Goal: Task Accomplishment & Management: Use online tool/utility

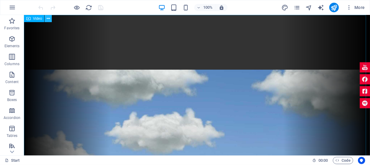
click at [47, 18] on icon at bounding box center [48, 19] width 3 height 6
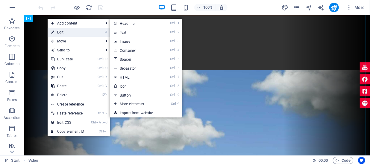
click at [57, 32] on link "⏎ Edit" at bounding box center [68, 32] width 40 height 9
select select "%"
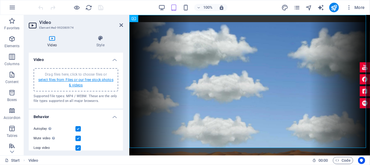
click at [84, 80] on link "select files from Files or our free stock photos & videos" at bounding box center [75, 83] width 75 height 10
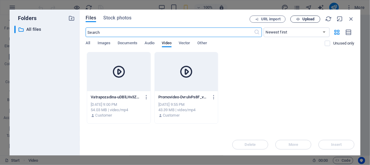
click at [301, 17] on button "Upload" at bounding box center [305, 19] width 30 height 7
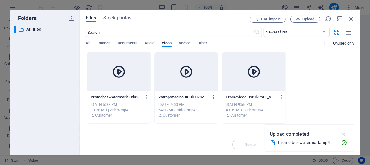
click at [342, 134] on icon "button" at bounding box center [343, 134] width 7 height 7
click at [114, 78] on icon at bounding box center [119, 72] width 14 height 14
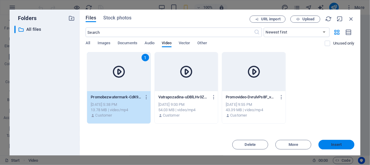
click at [334, 144] on span "Insert" at bounding box center [336, 145] width 10 height 4
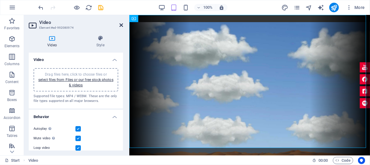
click at [121, 25] on icon at bounding box center [121, 25] width 4 height 5
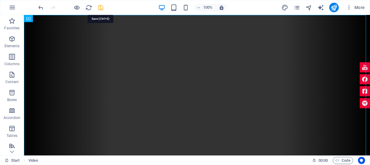
click at [101, 7] on icon "save" at bounding box center [101, 7] width 7 height 7
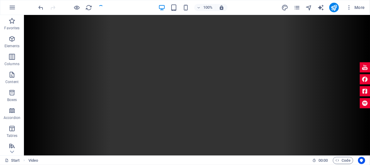
checkbox input "false"
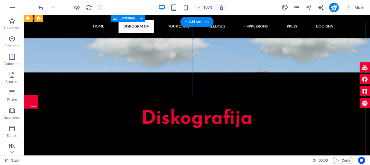
scroll to position [462, 0]
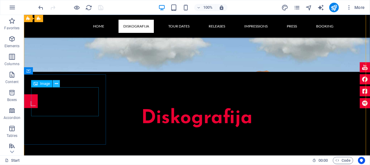
click at [56, 84] on icon at bounding box center [56, 84] width 3 height 6
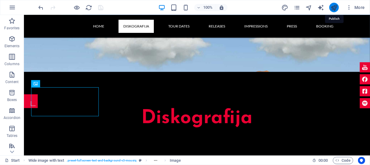
click at [333, 7] on icon "publish" at bounding box center [333, 7] width 7 height 7
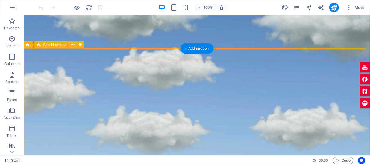
scroll to position [163, 0]
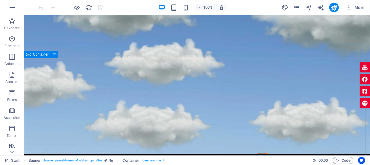
click at [38, 54] on span "Container" at bounding box center [41, 55] width 16 height 4
click at [54, 53] on icon at bounding box center [54, 54] width 3 height 6
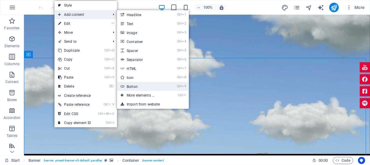
drag, startPoint x: 141, startPoint y: 86, endPoint x: 11, endPoint y: 71, distance: 130.4
click at [141, 86] on link "Ctrl 9 Button" at bounding box center [141, 86] width 49 height 9
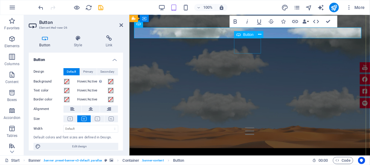
click at [242, 31] on div "Button" at bounding box center [245, 34] width 22 height 7
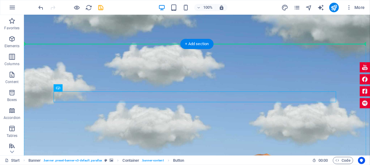
drag, startPoint x: 200, startPoint y: 95, endPoint x: 97, endPoint y: 67, distance: 107.2
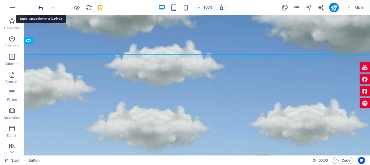
click at [41, 7] on icon "undo" at bounding box center [41, 7] width 7 height 7
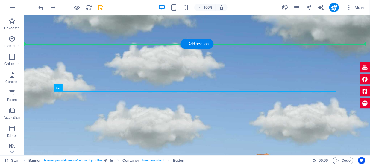
drag, startPoint x: 93, startPoint y: 101, endPoint x: 34, endPoint y: 47, distance: 79.8
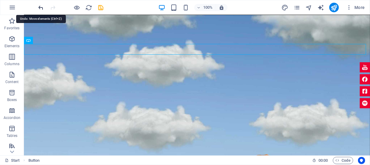
click at [42, 7] on icon "undo" at bounding box center [41, 7] width 7 height 7
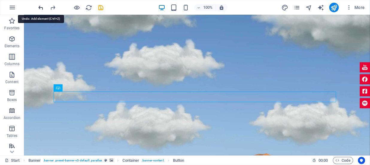
click at [42, 7] on icon "undo" at bounding box center [41, 7] width 7 height 7
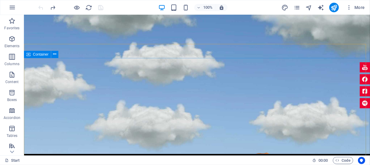
click at [42, 54] on span "Container" at bounding box center [41, 55] width 16 height 4
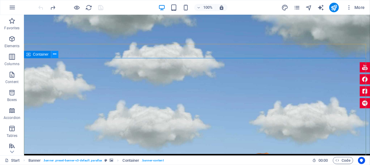
click at [55, 54] on icon at bounding box center [54, 54] width 3 height 6
click at [55, 55] on icon at bounding box center [54, 54] width 3 height 6
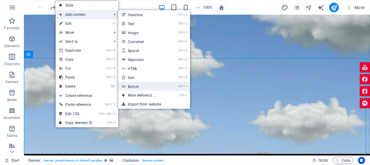
drag, startPoint x: 139, startPoint y: 86, endPoint x: 9, endPoint y: 71, distance: 130.7
click at [139, 86] on link "Ctrl 9 Button" at bounding box center [142, 86] width 49 height 9
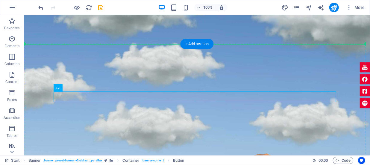
drag, startPoint x: 170, startPoint y: 97, endPoint x: 152, endPoint y: 83, distance: 23.0
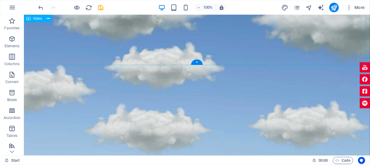
scroll to position [136, 0]
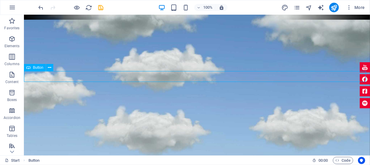
drag, startPoint x: 188, startPoint y: 77, endPoint x: 45, endPoint y: 79, distance: 143.3
click at [45, 63] on div "Button label" at bounding box center [197, 57] width 346 height 11
click at [49, 67] on icon at bounding box center [49, 68] width 3 height 6
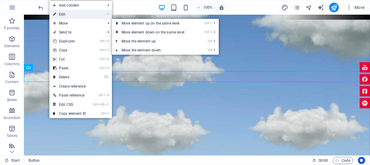
click at [64, 15] on link "⏎ Edit" at bounding box center [69, 14] width 40 height 9
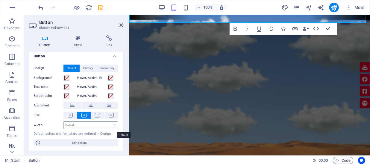
scroll to position [4, 0]
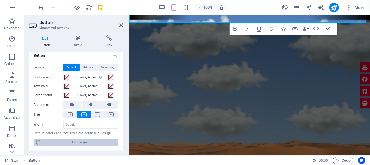
click at [81, 142] on span "Edit design" at bounding box center [79, 142] width 74 height 7
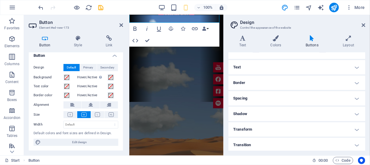
scroll to position [43, 0]
click at [356, 94] on h4 "Spacing" at bounding box center [296, 97] width 137 height 14
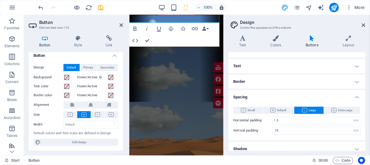
click at [357, 95] on h4 "Spacing" at bounding box center [296, 95] width 137 height 11
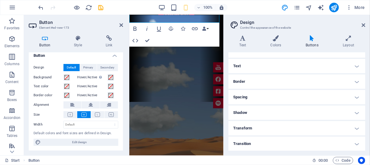
click at [356, 82] on h4 "Border" at bounding box center [296, 81] width 137 height 14
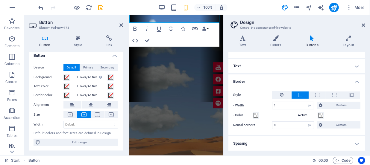
click at [355, 82] on h4 "Border" at bounding box center [296, 79] width 137 height 11
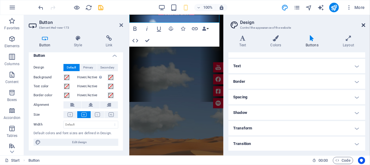
drag, startPoint x: 362, startPoint y: 25, endPoint x: 227, endPoint y: 11, distance: 135.9
click at [362, 25] on icon at bounding box center [363, 25] width 4 height 5
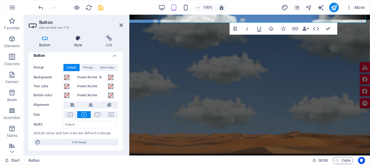
click at [81, 45] on h4 "Style" at bounding box center [79, 41] width 32 height 13
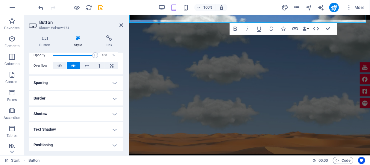
scroll to position [54, 0]
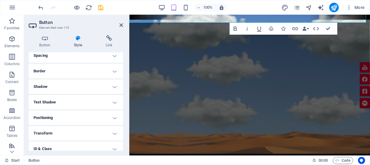
click at [113, 118] on h4 "Positioning" at bounding box center [76, 118] width 94 height 14
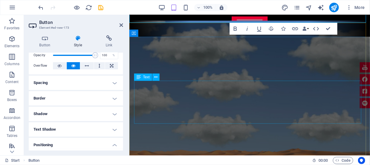
scroll to position [109, 0]
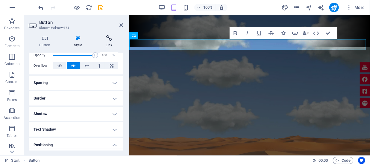
click at [111, 39] on icon at bounding box center [109, 38] width 28 height 6
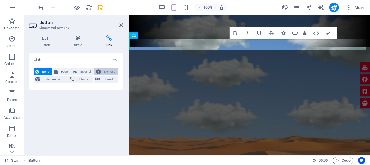
click at [101, 71] on button "Element" at bounding box center [106, 71] width 24 height 7
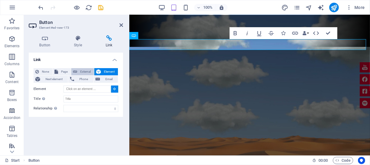
click at [77, 69] on button "External" at bounding box center [82, 71] width 23 height 7
select select
select select "blank"
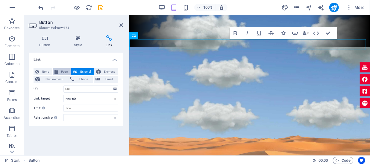
click at [54, 70] on icon at bounding box center [56, 71] width 4 height 7
select select
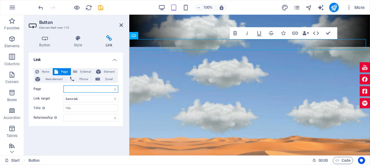
click at [111, 89] on select "Start Olujni Jahač-1991 Acélszív-1991 Vatra-1995 Föld Porából Születtem-1995 No…" at bounding box center [90, 89] width 55 height 7
select select "14"
click at [63, 86] on select "Start Olujni Jahač-1991 Acélszív-1991 Vatra-1995 Föld Porából Születtem-1995 No…" at bounding box center [90, 89] width 55 height 7
click at [119, 25] on icon at bounding box center [121, 25] width 4 height 5
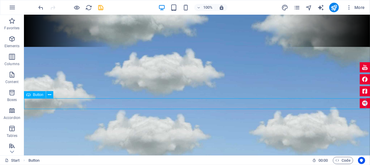
click at [195, 90] on div "Button label" at bounding box center [197, 84] width 346 height 11
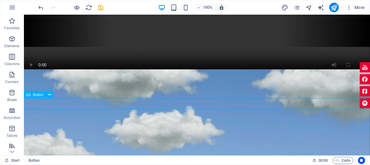
select select "14"
select select
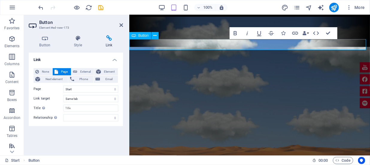
click at [252, 37] on link "Button label" at bounding box center [249, 31] width 36 height 11
click at [258, 37] on link "Button label" at bounding box center [249, 31] width 36 height 11
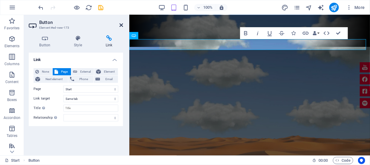
click at [120, 23] on icon at bounding box center [121, 25] width 4 height 5
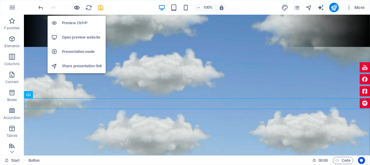
click at [80, 7] on icon "button" at bounding box center [77, 7] width 7 height 7
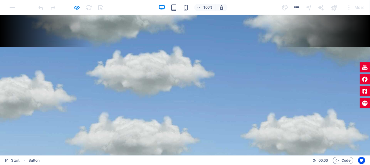
click at [182, 102] on link "HU" at bounding box center [185, 96] width 16 height 11
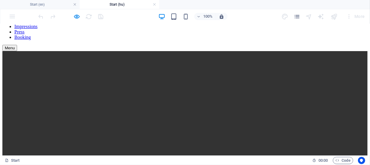
scroll to position [0, 0]
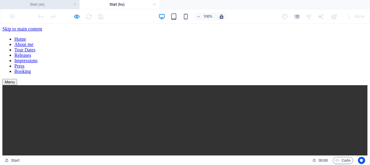
click at [33, 3] on h4 "Start (en)" at bounding box center [40, 4] width 80 height 7
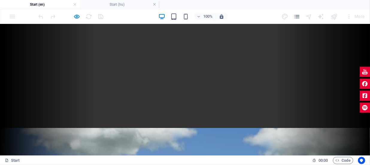
scroll to position [109, 0]
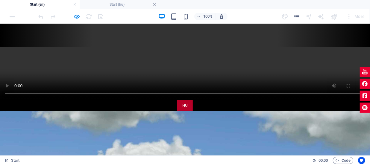
click at [182, 111] on link "HU" at bounding box center [185, 105] width 16 height 11
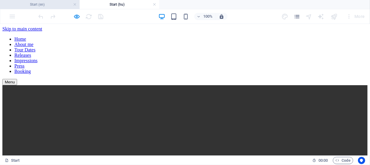
click at [48, 7] on h4 "Start (en)" at bounding box center [40, 4] width 80 height 7
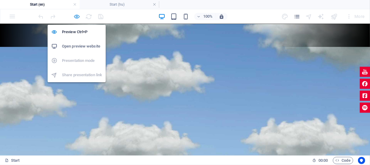
click at [75, 14] on icon "button" at bounding box center [77, 16] width 7 height 7
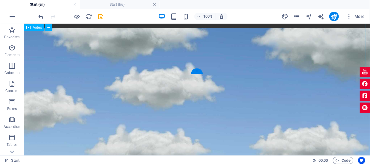
scroll to position [136, 0]
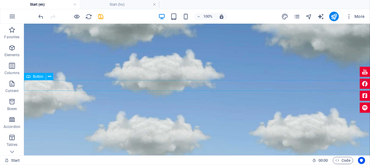
click at [194, 71] on div "HU" at bounding box center [197, 66] width 346 height 11
click at [48, 76] on icon at bounding box center [49, 77] width 3 height 6
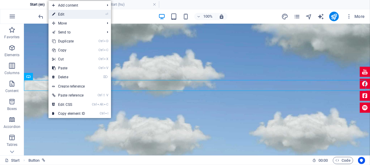
click at [68, 14] on link "⏎ Edit" at bounding box center [68, 14] width 40 height 9
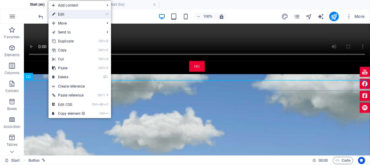
select select "14"
select select
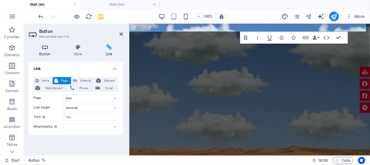
click at [45, 46] on icon at bounding box center [45, 47] width 32 height 6
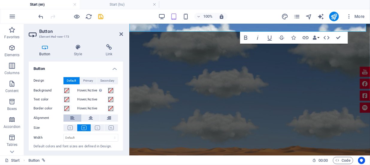
click at [70, 117] on icon at bounding box center [72, 118] width 4 height 7
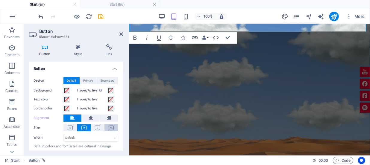
click at [111, 126] on icon at bounding box center [111, 128] width 5 height 4
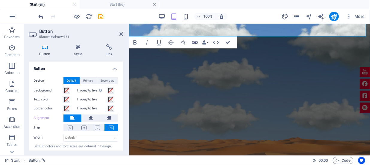
scroll to position [13, 0]
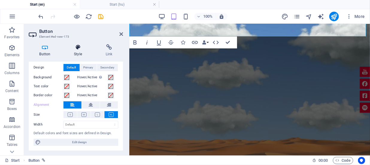
click at [78, 45] on icon at bounding box center [77, 47] width 29 height 6
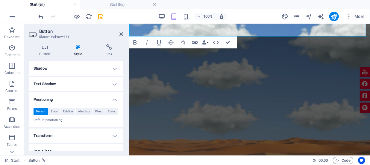
scroll to position [109, 0]
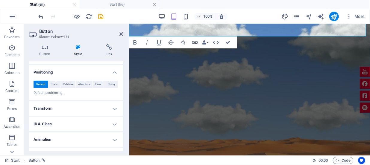
click at [114, 138] on h4 "Animation" at bounding box center [76, 139] width 94 height 14
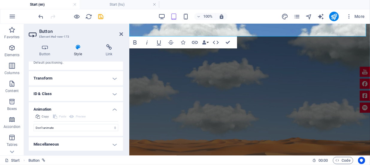
scroll to position [140, 0]
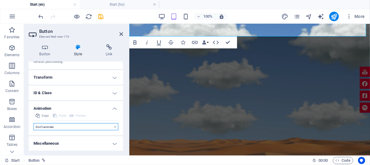
click at [97, 127] on select "Don't animate Show / Hide Slide up/down Zoom in/out Slide left to right Slide r…" at bounding box center [75, 126] width 85 height 7
select select "pulse"
click at [33, 123] on select "Don't animate Show / Hide Slide up/down Zoom in/out Slide left to right Slide r…" at bounding box center [75, 126] width 85 height 7
select select "scroll"
click at [94, 128] on select "Don't animate Show / Hide Slide up/down Zoom in/out Slide left to right Slide r…" at bounding box center [75, 126] width 85 height 7
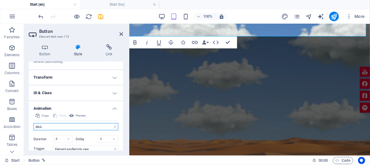
click at [33, 123] on select "Don't animate Show / Hide Slide up/down Zoom in/out Slide left to right Slide r…" at bounding box center [75, 126] width 85 height 7
click at [57, 124] on select "Don't animate Show / Hide Slide up/down Zoom in/out Slide left to right Slide r…" at bounding box center [75, 126] width 85 height 7
select select "overlay"
click at [33, 123] on select "Don't animate Show / Hide Slide up/down Zoom in/out Slide left to right Slide r…" at bounding box center [75, 126] width 85 height 7
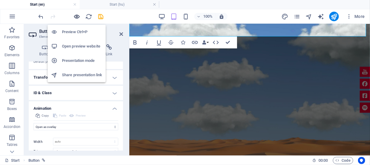
click at [75, 17] on icon "button" at bounding box center [77, 16] width 7 height 7
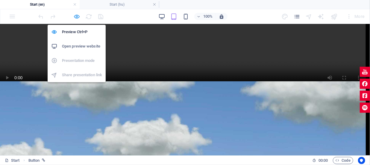
scroll to position [193, 0]
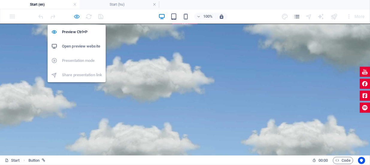
click at [76, 16] on icon "button" at bounding box center [77, 16] width 7 height 7
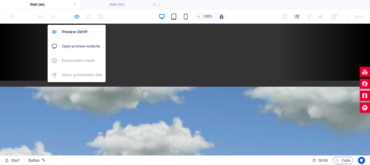
select select "overlay"
select select "scroll"
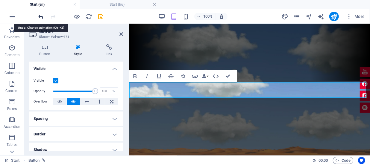
click at [41, 16] on icon "undo" at bounding box center [41, 16] width 7 height 7
click at [41, 14] on icon "undo" at bounding box center [41, 16] width 7 height 7
click at [40, 13] on icon "undo" at bounding box center [41, 16] width 7 height 7
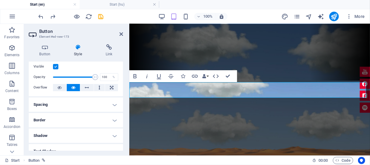
scroll to position [27, 0]
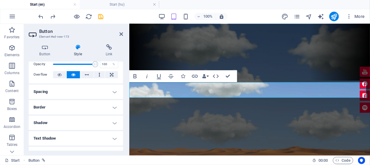
click at [114, 137] on h4 "Text Shadow" at bounding box center [76, 138] width 94 height 14
click at [114, 137] on h4 "Text Shadow" at bounding box center [76, 136] width 94 height 11
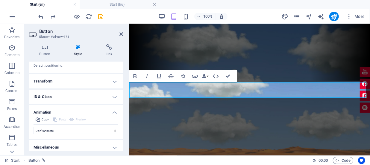
scroll to position [140, 0]
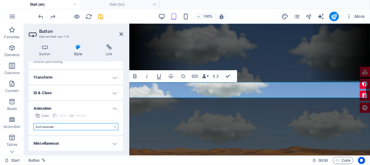
click at [109, 128] on select "Don't animate Show / Hide Slide up/down Zoom in/out Slide left to right Slide r…" at bounding box center [75, 126] width 85 height 7
select select "move-left-to-right"
click at [33, 123] on select "Don't animate Show / Hide Slide up/down Zoom in/out Slide left to right Slide r…" at bounding box center [75, 126] width 85 height 7
select select "scroll"
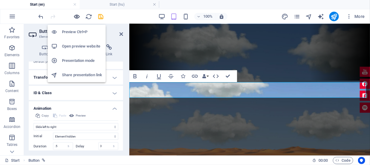
click at [78, 16] on icon "button" at bounding box center [77, 16] width 7 height 7
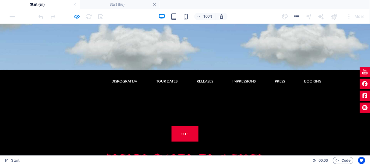
scroll to position [136, 0]
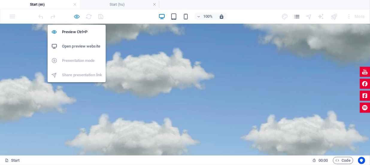
click at [76, 16] on icon "button" at bounding box center [77, 16] width 7 height 7
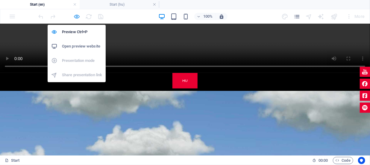
select select "move-left-to-right"
select select "s"
select select "scroll"
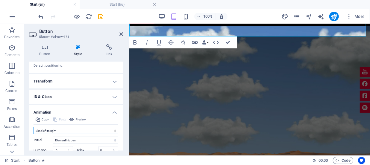
click at [92, 132] on select "Don't animate Show / Hide Slide up/down Zoom in/out Slide left to right Slide r…" at bounding box center [75, 130] width 85 height 7
select select "none"
click at [33, 127] on select "Don't animate Show / Hide Slide up/down Zoom in/out Slide left to right Slide r…" at bounding box center [75, 130] width 85 height 7
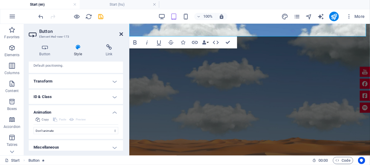
click at [122, 34] on icon at bounding box center [121, 34] width 4 height 5
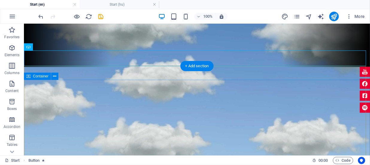
scroll to position [86, 0]
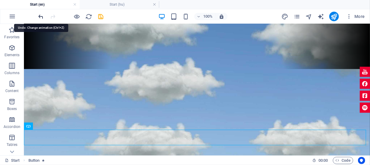
click at [41, 17] on icon "undo" at bounding box center [41, 16] width 7 height 7
click at [54, 17] on icon "redo" at bounding box center [53, 16] width 7 height 7
click at [49, 126] on icon at bounding box center [49, 126] width 3 height 6
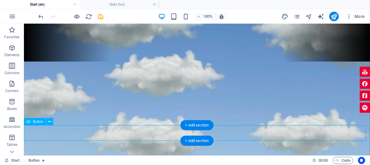
scroll to position [114, 0]
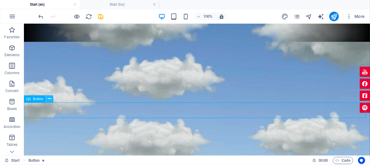
click at [49, 99] on icon at bounding box center [49, 99] width 3 height 6
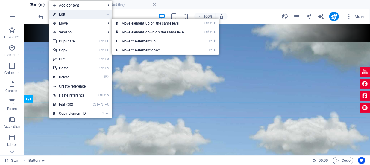
click at [62, 12] on link "⏎ Edit" at bounding box center [69, 14] width 40 height 9
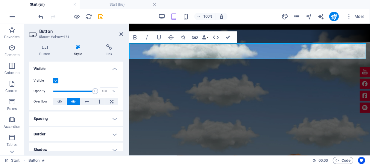
scroll to position [0, 0]
click at [115, 70] on h4 "Visible" at bounding box center [76, 67] width 94 height 11
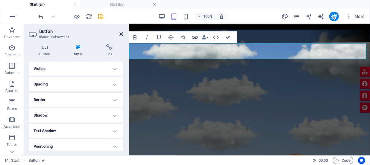
click at [120, 33] on icon at bounding box center [121, 34] width 4 height 5
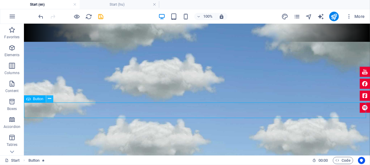
click at [49, 101] on icon at bounding box center [49, 99] width 3 height 6
click at [63, 16] on div at bounding box center [64, 16] width 7 height 7
click at [41, 16] on icon "undo" at bounding box center [41, 16] width 7 height 7
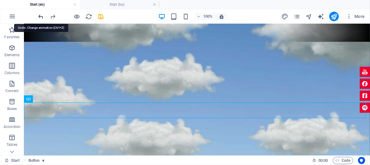
click at [41, 16] on icon "undo" at bounding box center [41, 16] width 7 height 7
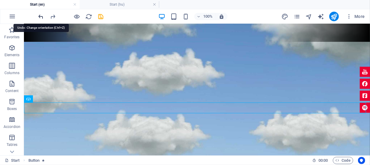
click at [41, 16] on icon "undo" at bounding box center [41, 16] width 7 height 7
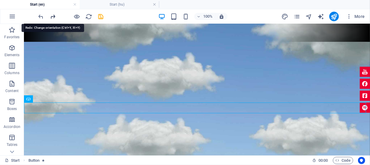
click at [52, 16] on icon "redo" at bounding box center [53, 16] width 7 height 7
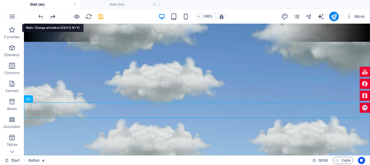
click at [52, 16] on icon "redo" at bounding box center [53, 16] width 7 height 7
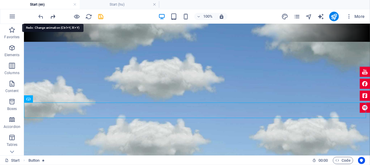
click at [52, 15] on icon "redo" at bounding box center [53, 16] width 7 height 7
click at [42, 16] on icon "undo" at bounding box center [41, 16] width 7 height 7
drag, startPoint x: 51, startPoint y: 16, endPoint x: 31, endPoint y: 15, distance: 20.0
click at [51, 16] on icon "redo" at bounding box center [53, 16] width 7 height 7
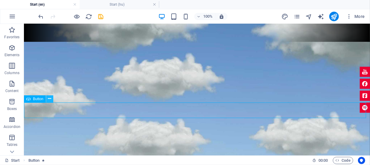
click at [48, 99] on icon at bounding box center [49, 99] width 3 height 6
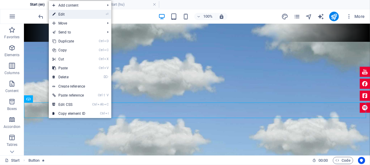
click at [62, 14] on link "⏎ Edit" at bounding box center [69, 14] width 40 height 9
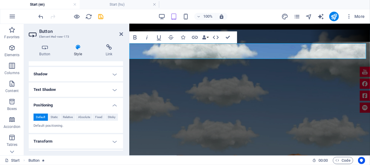
scroll to position [54, 0]
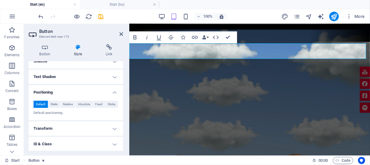
click at [53, 111] on p "Default positioning." at bounding box center [75, 113] width 85 height 5
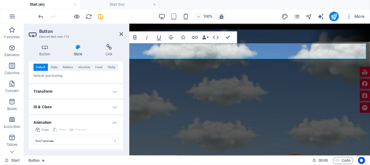
scroll to position [78, 0]
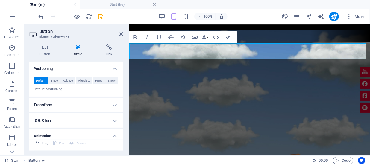
click at [115, 134] on h4 "Animation" at bounding box center [76, 134] width 94 height 11
click at [112, 106] on h4 "Transform" at bounding box center [76, 105] width 94 height 14
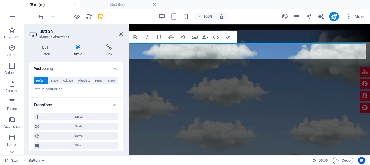
click at [113, 106] on h4 "Transform" at bounding box center [76, 103] width 94 height 11
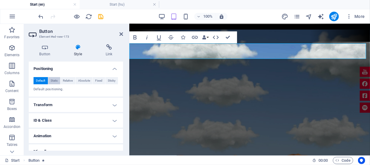
click at [57, 80] on span "Static" at bounding box center [54, 80] width 7 height 7
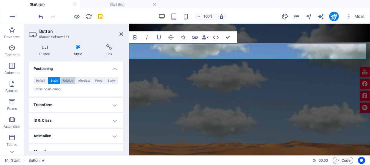
click at [71, 80] on span "Relative" at bounding box center [68, 80] width 10 height 7
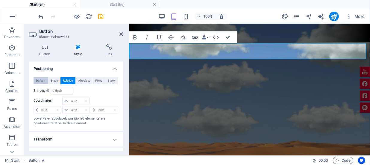
click at [43, 81] on span "Default" at bounding box center [40, 80] width 9 height 7
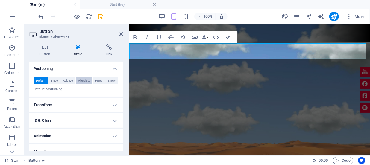
click at [83, 79] on span "Absolute" at bounding box center [84, 80] width 12 height 7
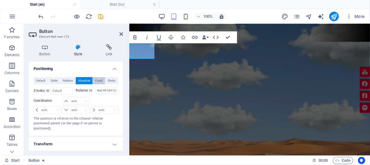
click at [99, 79] on span "Fixed" at bounding box center [98, 80] width 7 height 7
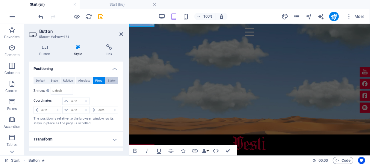
click at [111, 79] on span "Sticky" at bounding box center [112, 80] width 8 height 7
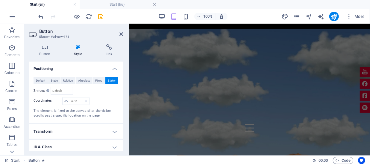
scroll to position [75, 0]
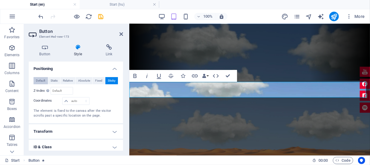
click at [41, 80] on span "Default" at bounding box center [40, 80] width 9 height 7
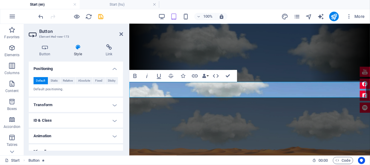
click at [114, 70] on h4 "Positioning" at bounding box center [76, 67] width 94 height 11
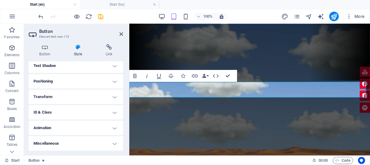
scroll to position [65, 0]
click at [111, 80] on h4 "Positioning" at bounding box center [76, 81] width 94 height 14
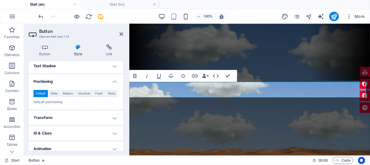
click at [111, 80] on h4 "Positioning" at bounding box center [76, 79] width 94 height 11
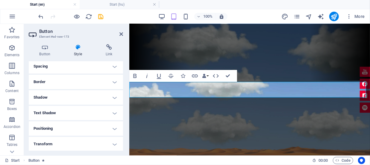
scroll to position [10, 0]
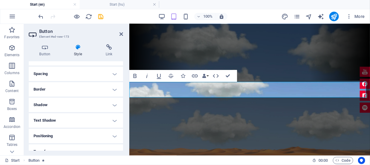
click at [113, 90] on h4 "Border" at bounding box center [76, 89] width 94 height 14
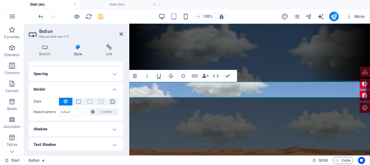
click at [113, 89] on h4 "Border" at bounding box center [76, 87] width 94 height 11
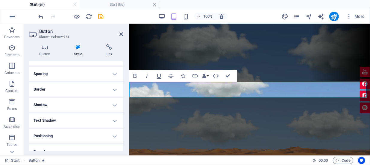
click at [113, 74] on h4 "Spacing" at bounding box center [76, 74] width 94 height 14
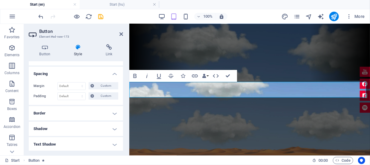
click at [113, 74] on h4 "Spacing" at bounding box center [76, 72] width 94 height 11
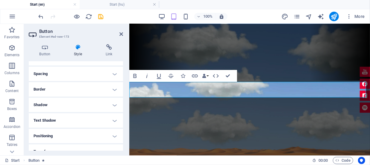
scroll to position [0, 0]
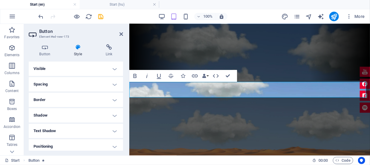
click at [112, 66] on h4 "Visible" at bounding box center [76, 69] width 94 height 14
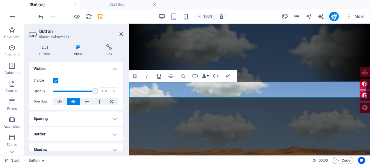
click at [112, 66] on h4 "Visible" at bounding box center [76, 67] width 94 height 11
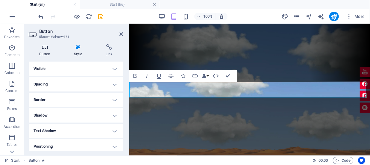
click at [45, 48] on icon at bounding box center [45, 47] width 32 height 6
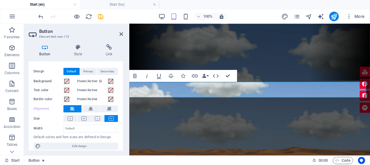
scroll to position [13, 0]
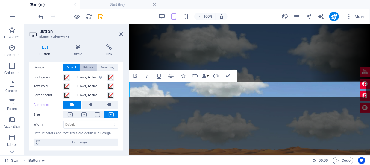
click at [84, 68] on span "Primary" at bounding box center [88, 67] width 10 height 7
click at [106, 66] on span "Secondary" at bounding box center [107, 67] width 14 height 7
click at [68, 67] on span "Default" at bounding box center [71, 67] width 9 height 7
click at [90, 105] on icon at bounding box center [91, 104] width 4 height 7
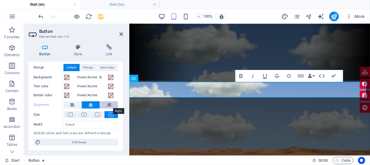
click at [110, 104] on button at bounding box center [109, 104] width 18 height 7
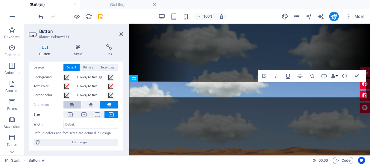
click at [69, 106] on button at bounding box center [72, 104] width 18 height 7
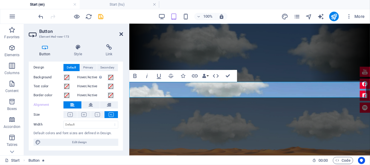
drag, startPoint x: 121, startPoint y: 35, endPoint x: 96, endPoint y: 12, distance: 33.8
click at [121, 35] on icon at bounding box center [121, 34] width 4 height 5
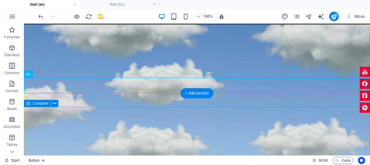
scroll to position [129, 0]
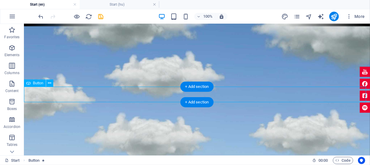
click at [197, 83] on div "HU" at bounding box center [197, 75] width 346 height 16
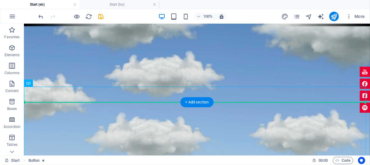
drag, startPoint x: 189, startPoint y: 93, endPoint x: 146, endPoint y: 120, distance: 51.2
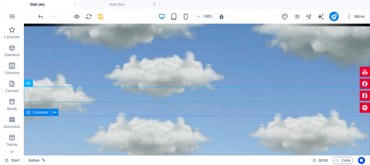
drag, startPoint x: 38, startPoint y: 85, endPoint x: 44, endPoint y: 115, distance: 30.4
click at [44, 115] on div "H2 Container Banner Text Menu Bar Text Text Text Banner Scroll indicator Video …" at bounding box center [197, 24] width 346 height 261
click at [50, 83] on icon at bounding box center [49, 83] width 3 height 6
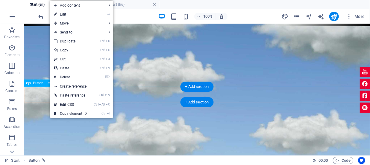
click at [37, 83] on div "HU" at bounding box center [197, 75] width 346 height 16
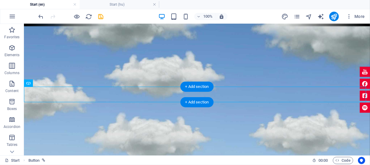
drag, startPoint x: 60, startPoint y: 107, endPoint x: 45, endPoint y: 92, distance: 22.2
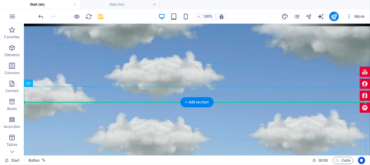
drag, startPoint x: 196, startPoint y: 93, endPoint x: 155, endPoint y: 131, distance: 56.1
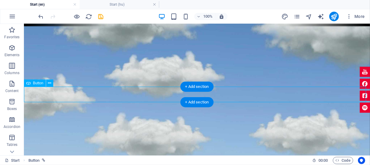
click at [191, 83] on div "HU" at bounding box center [197, 75] width 346 height 16
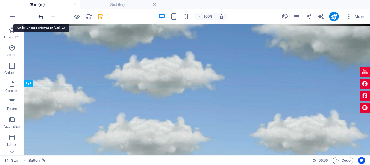
click at [39, 16] on icon "undo" at bounding box center [41, 16] width 7 height 7
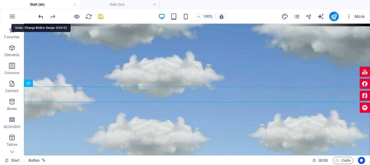
click at [39, 16] on icon "undo" at bounding box center [41, 16] width 7 height 7
click at [44, 16] on icon "undo" at bounding box center [41, 16] width 7 height 7
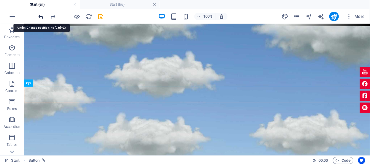
click at [42, 14] on icon "undo" at bounding box center [41, 16] width 7 height 7
click at [42, 16] on icon "undo" at bounding box center [41, 16] width 7 height 7
drag, startPoint x: 42, startPoint y: 15, endPoint x: 49, endPoint y: 22, distance: 10.2
click at [42, 15] on icon "undo" at bounding box center [41, 16] width 7 height 7
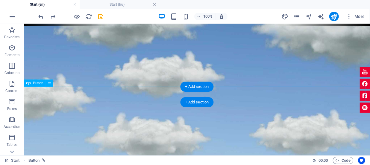
click at [196, 83] on div "HU" at bounding box center [197, 75] width 346 height 16
click at [191, 83] on div "HU" at bounding box center [197, 75] width 346 height 16
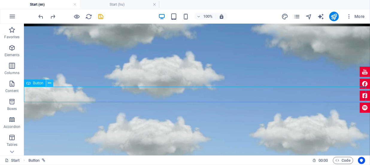
click at [50, 83] on icon at bounding box center [49, 83] width 3 height 6
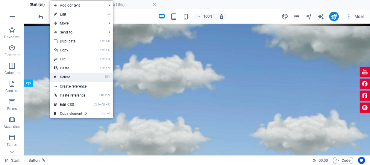
click at [62, 77] on link "⌦ Delete" at bounding box center [70, 77] width 40 height 9
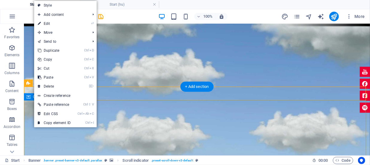
drag, startPoint x: 103, startPoint y: 143, endPoint x: 204, endPoint y: 114, distance: 105.3
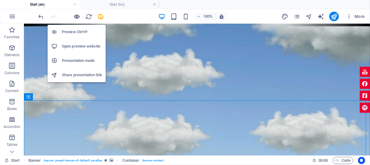
click at [77, 18] on icon "button" at bounding box center [77, 16] width 7 height 7
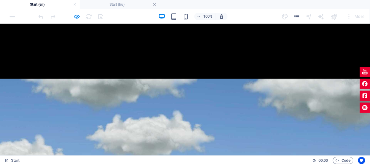
scroll to position [135, 0]
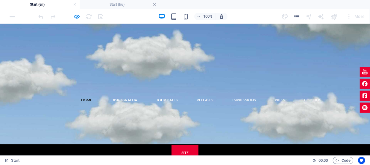
scroll to position [189, 0]
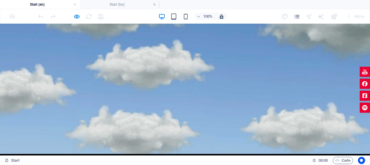
scroll to position [167, 0]
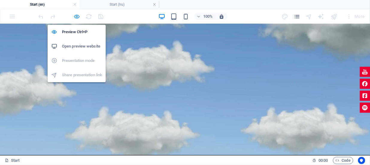
click at [78, 16] on icon "button" at bounding box center [77, 16] width 7 height 7
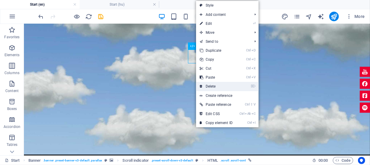
click at [211, 87] on link "⌦ Delete" at bounding box center [216, 86] width 40 height 9
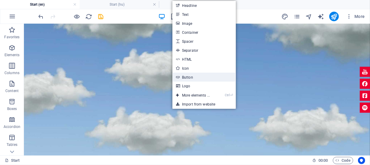
click at [188, 76] on link "Button" at bounding box center [203, 77] width 63 height 9
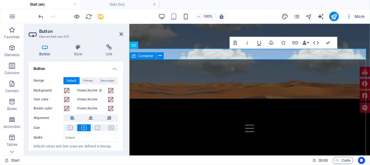
scroll to position [72, 0]
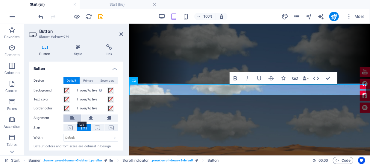
click at [71, 117] on icon at bounding box center [72, 118] width 4 height 7
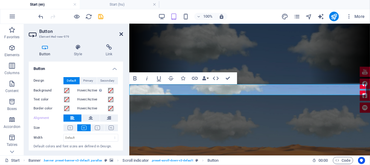
drag, startPoint x: 121, startPoint y: 34, endPoint x: 100, endPoint y: 19, distance: 25.4
click at [121, 34] on icon at bounding box center [121, 34] width 4 height 5
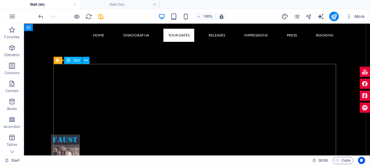
scroll to position [671, 0]
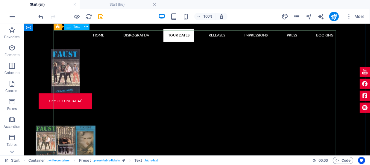
scroll to position [779, 0]
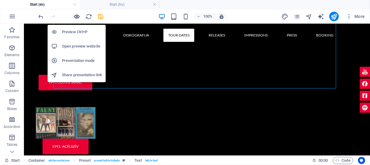
click at [75, 16] on icon "button" at bounding box center [77, 16] width 7 height 7
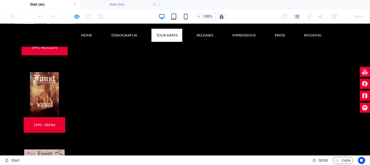
scroll to position [902, 0]
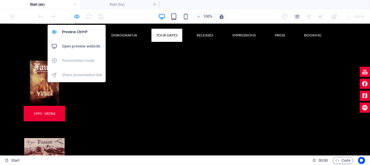
click at [74, 17] on icon "button" at bounding box center [77, 16] width 7 height 7
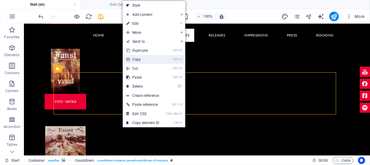
drag, startPoint x: 137, startPoint y: 60, endPoint x: 117, endPoint y: 45, distance: 24.9
click at [137, 60] on link "Ctrl C Copy" at bounding box center [143, 59] width 40 height 9
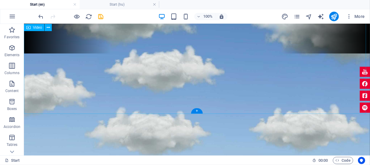
scroll to position [114, 0]
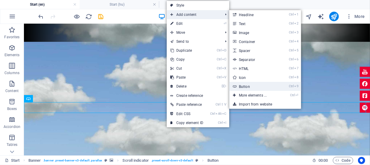
click at [245, 85] on link "Ctrl 9 Button" at bounding box center [253, 86] width 49 height 9
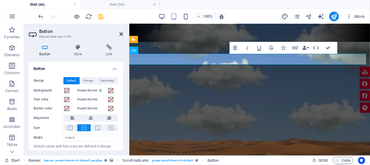
drag, startPoint x: 120, startPoint y: 34, endPoint x: 90, endPoint y: 45, distance: 31.7
click at [120, 34] on icon at bounding box center [121, 34] width 4 height 5
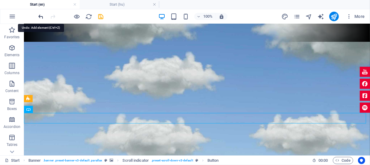
click at [41, 16] on icon "undo" at bounding box center [41, 16] width 7 height 7
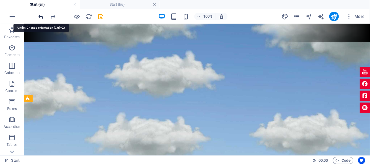
click at [41, 16] on icon "undo" at bounding box center [41, 16] width 7 height 7
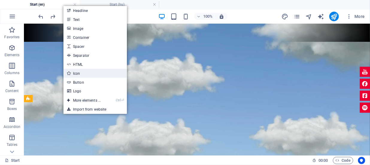
click at [76, 73] on link "Icon" at bounding box center [94, 73] width 63 height 9
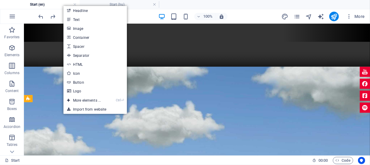
select select "xMidYMid"
select select "px"
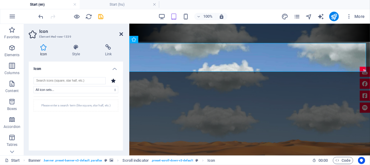
click at [121, 33] on icon at bounding box center [121, 34] width 4 height 5
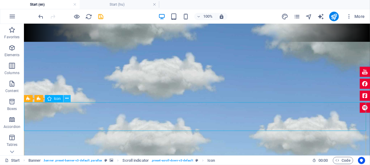
click at [66, 99] on icon at bounding box center [66, 98] width 3 height 6
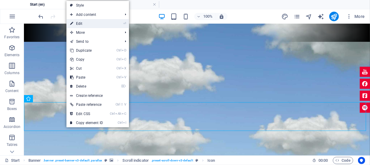
click at [81, 23] on link "⏎ Edit" at bounding box center [86, 23] width 40 height 9
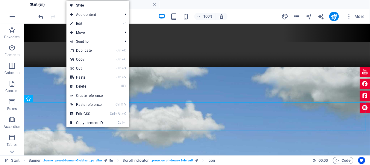
select select "xMidYMid"
select select "px"
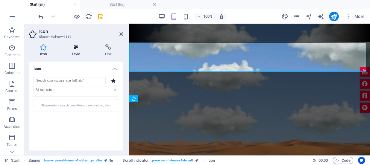
click at [74, 48] on icon at bounding box center [76, 47] width 31 height 6
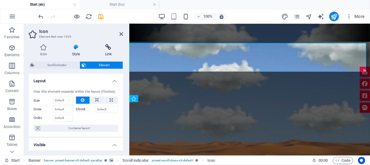
click at [104, 48] on icon at bounding box center [108, 47] width 29 height 6
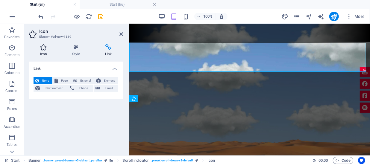
click at [33, 46] on icon at bounding box center [44, 47] width 30 height 6
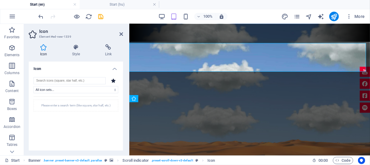
click at [44, 47] on icon at bounding box center [44, 47] width 30 height 6
click at [96, 81] on input "search" at bounding box center [69, 80] width 72 height 7
click at [113, 80] on icon at bounding box center [113, 80] width 5 height 4
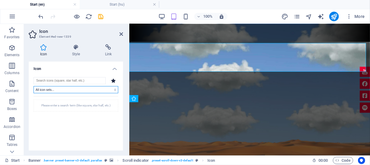
click at [112, 87] on select "All icon sets... IcoFont Ionicons FontAwesome Brands FontAwesome Duotone FontAw…" at bounding box center [75, 89] width 85 height 7
click at [33, 86] on select "All icon sets... IcoFont Ionicons FontAwesome Brands FontAwesome Duotone FontAw…" at bounding box center [75, 89] width 85 height 7
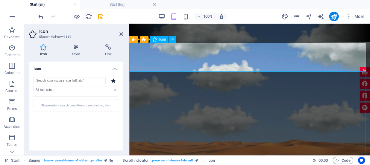
click at [75, 47] on icon at bounding box center [76, 47] width 31 height 6
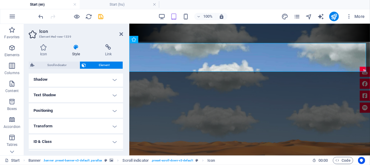
scroll to position [176, 0]
click at [42, 48] on icon at bounding box center [44, 47] width 30 height 6
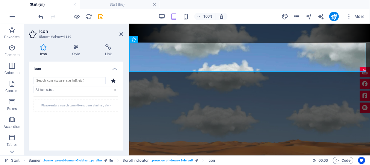
click at [112, 82] on icon at bounding box center [113, 80] width 5 height 4
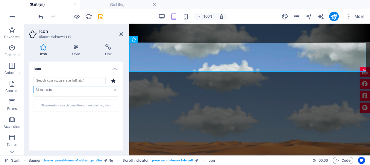
click at [113, 90] on select "All icon sets... IcoFont Ionicons FontAwesome Brands FontAwesome Duotone FontAw…" at bounding box center [75, 89] width 85 height 7
click at [33, 86] on select "All icon sets... IcoFont Ionicons FontAwesome Brands FontAwesome Duotone FontAw…" at bounding box center [75, 89] width 85 height 7
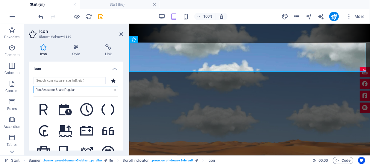
click at [80, 91] on select "All icon sets... IcoFont Ionicons FontAwesome Brands FontAwesome Duotone FontAw…" at bounding box center [75, 89] width 85 height 7
click at [33, 86] on select "All icon sets... IcoFont Ionicons FontAwesome Brands FontAwesome Duotone FontAw…" at bounding box center [75, 89] width 85 height 7
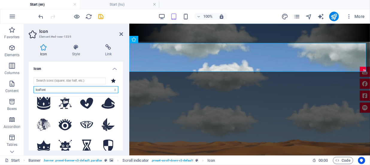
scroll to position [136, 0]
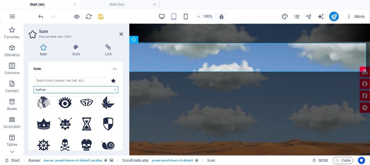
click at [50, 90] on select "All icon sets... IcoFont Ionicons FontAwesome Brands FontAwesome Duotone FontAw…" at bounding box center [75, 89] width 85 height 7
select select "font-awesome-sharp-solid"
click at [33, 86] on select "All icon sets... IcoFont Ionicons FontAwesome Brands FontAwesome Duotone FontAw…" at bounding box center [75, 89] width 85 height 7
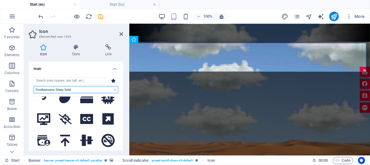
scroll to position [272, 0]
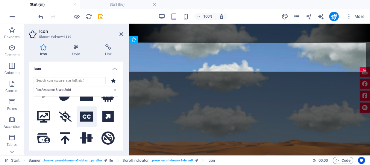
click at [83, 112] on icon at bounding box center [86, 117] width 13 height 10
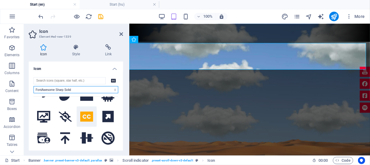
click at [69, 90] on select "All icon sets... IcoFont Ionicons FontAwesome Brands FontAwesome Duotone FontAw…" at bounding box center [75, 89] width 85 height 7
click at [70, 89] on select "All icon sets... IcoFont Ionicons FontAwesome Brands FontAwesome Duotone FontAw…" at bounding box center [75, 89] width 85 height 7
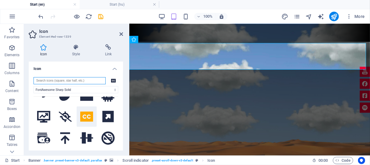
click at [63, 82] on input "search" at bounding box center [69, 80] width 72 height 7
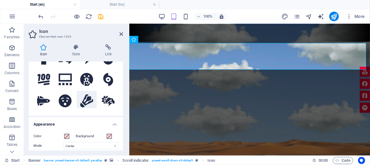
scroll to position [81, 0]
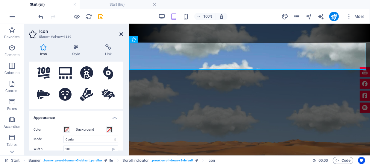
type input "HU"
click at [122, 33] on icon at bounding box center [121, 34] width 4 height 5
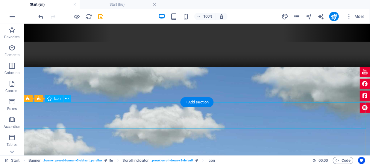
select select "font-awesome-sharp-solid"
select select "xMidYMid"
select select "px"
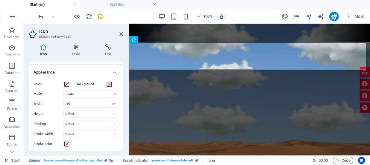
scroll to position [136, 0]
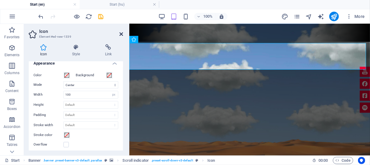
drag, startPoint x: 120, startPoint y: 32, endPoint x: 128, endPoint y: 20, distance: 14.3
click at [120, 32] on icon at bounding box center [121, 34] width 4 height 5
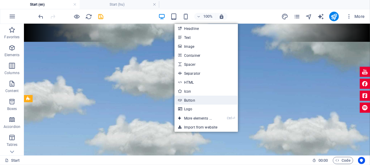
click at [190, 101] on link "Button" at bounding box center [205, 100] width 63 height 9
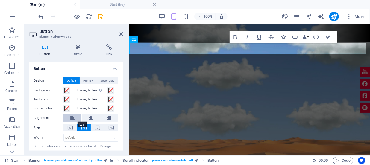
click at [68, 117] on button at bounding box center [72, 118] width 18 height 7
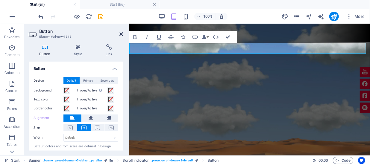
drag, startPoint x: 120, startPoint y: 33, endPoint x: 96, endPoint y: 10, distance: 33.0
click at [120, 33] on icon at bounding box center [121, 34] width 4 height 5
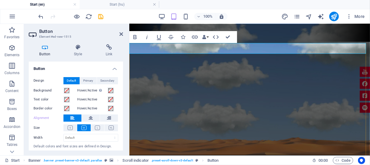
click at [118, 32] on h2 "Button" at bounding box center [81, 31] width 84 height 5
click at [121, 33] on icon at bounding box center [121, 34] width 4 height 5
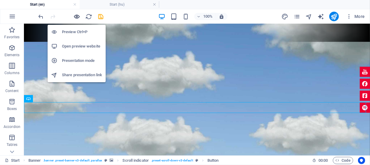
click at [76, 16] on icon "button" at bounding box center [77, 16] width 7 height 7
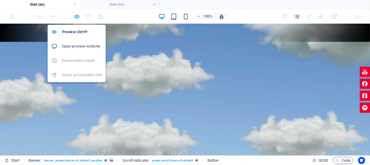
drag, startPoint x: 79, startPoint y: 17, endPoint x: 61, endPoint y: 1, distance: 23.6
click at [79, 17] on icon "button" at bounding box center [77, 16] width 7 height 7
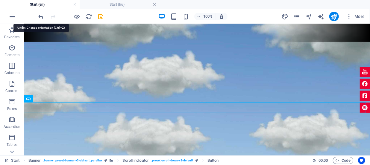
click at [35, 17] on div "100% More" at bounding box center [184, 16] width 369 height 14
click at [41, 16] on icon "undo" at bounding box center [41, 16] width 7 height 7
click at [42, 16] on icon "undo" at bounding box center [41, 16] width 7 height 7
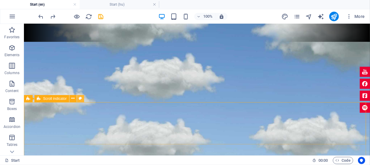
click at [79, 99] on icon at bounding box center [80, 98] width 3 height 6
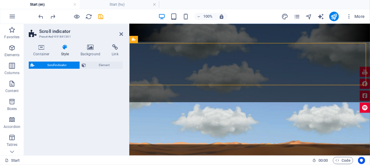
select select "rem"
select select "px"
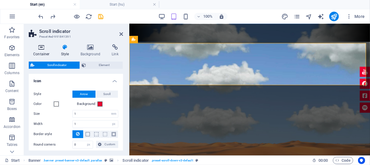
click at [42, 50] on h4 "Container" at bounding box center [43, 50] width 28 height 13
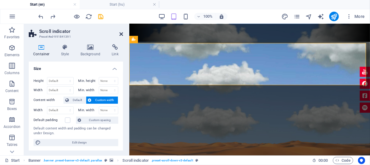
click at [120, 34] on icon at bounding box center [121, 34] width 4 height 5
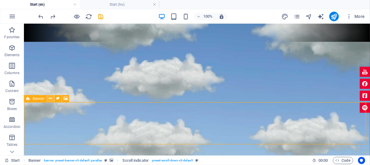
click at [51, 100] on icon at bounding box center [50, 98] width 3 height 6
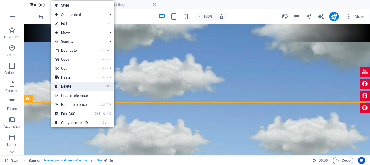
click at [65, 85] on link "⌦ Delete" at bounding box center [71, 86] width 40 height 9
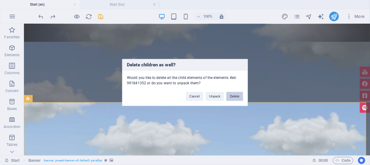
click at [236, 95] on button "Delete" at bounding box center [234, 96] width 17 height 9
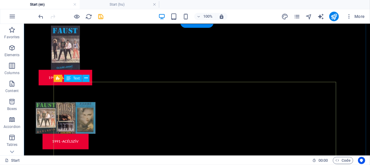
scroll to position [277, 0]
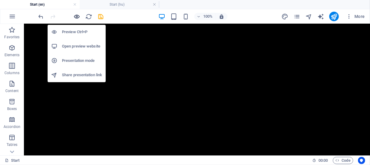
click at [75, 18] on icon "button" at bounding box center [77, 16] width 7 height 7
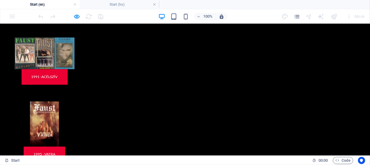
scroll to position [598, 0]
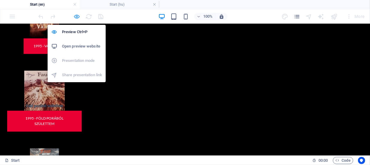
click at [77, 17] on icon "button" at bounding box center [77, 16] width 7 height 7
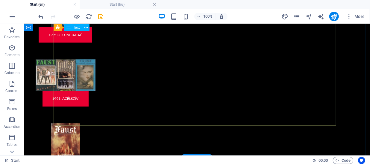
scroll to position [449, 0]
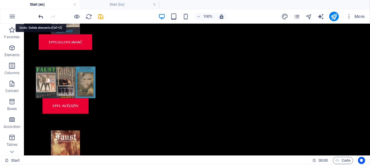
click at [41, 16] on icon "undo" at bounding box center [41, 16] width 7 height 7
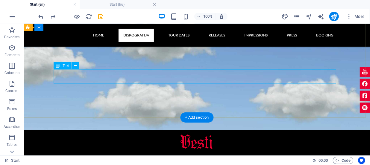
scroll to position [336, 0]
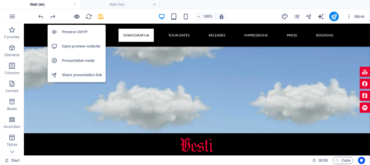
click at [76, 18] on icon "button" at bounding box center [77, 16] width 7 height 7
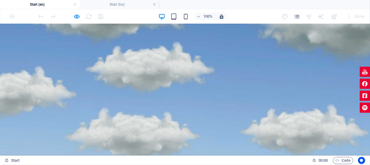
scroll to position [136, 0]
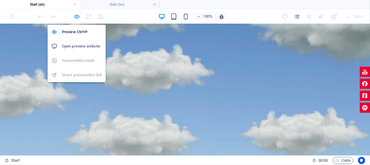
click at [78, 16] on icon "button" at bounding box center [77, 16] width 7 height 7
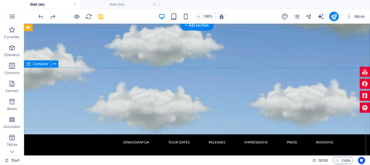
scroll to position [190, 0]
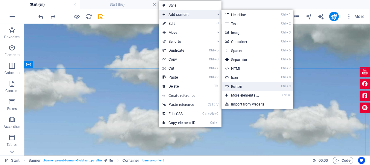
click at [239, 84] on link "Ctrl 9 Button" at bounding box center [245, 86] width 49 height 9
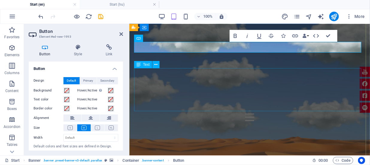
scroll to position [163, 0]
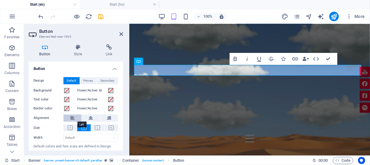
click at [75, 117] on button at bounding box center [72, 118] width 18 height 7
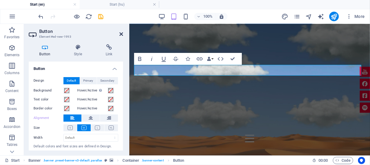
drag, startPoint x: 120, startPoint y: 32, endPoint x: 96, endPoint y: 8, distance: 33.6
click at [120, 32] on icon at bounding box center [121, 34] width 4 height 5
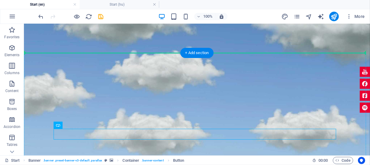
drag, startPoint x: 95, startPoint y: 150, endPoint x: 25, endPoint y: 129, distance: 73.2
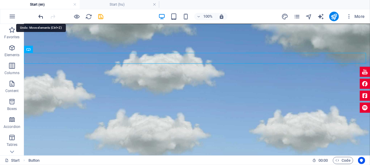
click at [41, 14] on icon "undo" at bounding box center [41, 16] width 7 height 7
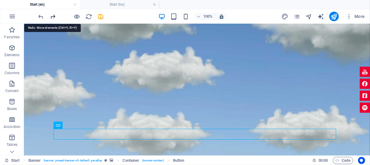
click at [54, 18] on icon "redo" at bounding box center [53, 16] width 7 height 7
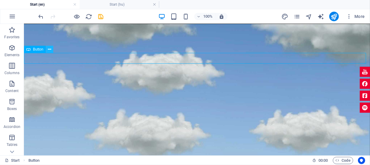
click at [49, 48] on icon at bounding box center [49, 49] width 3 height 6
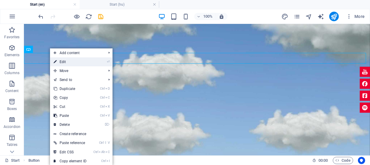
click at [57, 59] on link "⏎ Edit" at bounding box center [70, 61] width 40 height 9
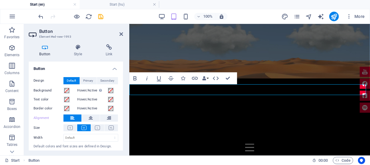
scroll to position [72, 0]
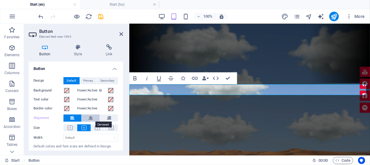
click at [86, 116] on button at bounding box center [91, 118] width 18 height 7
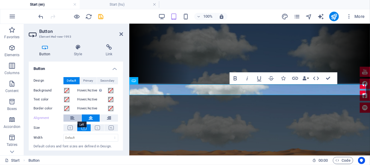
click at [73, 118] on icon at bounding box center [72, 118] width 4 height 7
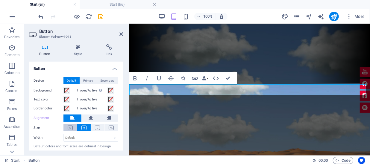
click at [71, 128] on icon at bounding box center [70, 128] width 5 height 4
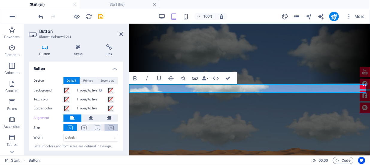
click at [109, 129] on icon at bounding box center [111, 128] width 5 height 4
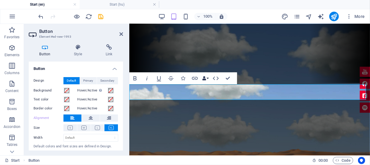
click at [208, 79] on button "Data Bindings" at bounding box center [205, 78] width 8 height 12
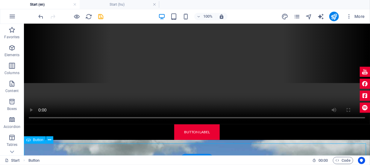
click at [191, 140] on div "Button label" at bounding box center [197, 132] width 346 height 16
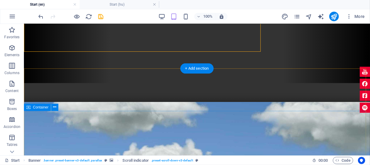
scroll to position [163, 0]
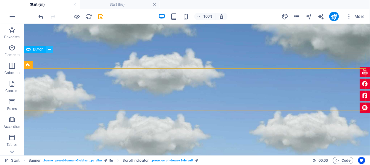
click at [48, 48] on icon at bounding box center [49, 49] width 3 height 6
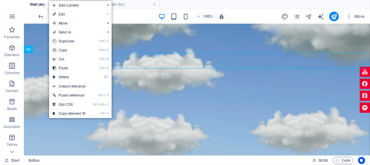
click at [60, 12] on link "⏎ Edit" at bounding box center [69, 14] width 40 height 9
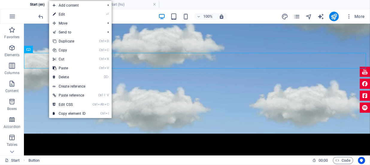
scroll to position [75, 0]
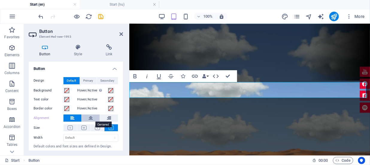
click at [90, 118] on icon at bounding box center [91, 118] width 4 height 7
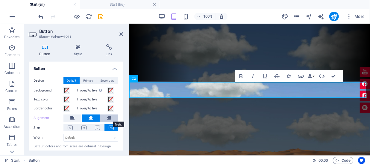
click at [110, 118] on icon at bounding box center [109, 118] width 4 height 7
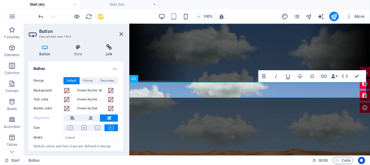
click at [108, 48] on icon at bounding box center [109, 47] width 28 height 6
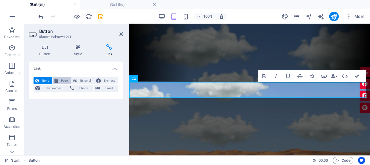
click at [63, 81] on span "Page" at bounding box center [64, 80] width 9 height 7
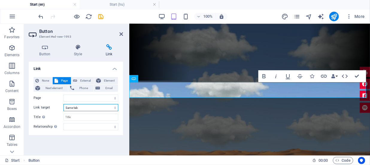
click at [95, 108] on select "New tab Same tab Overlay" at bounding box center [90, 107] width 55 height 7
click at [81, 80] on span "External" at bounding box center [85, 80] width 13 height 7
select select
select select "blank"
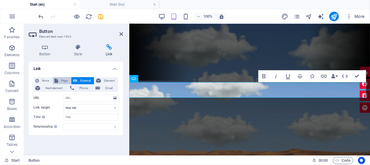
click at [62, 80] on span "Page" at bounding box center [64, 80] width 9 height 7
select select
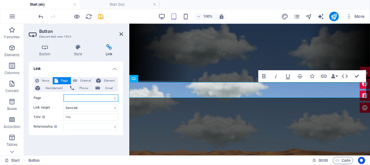
click at [113, 98] on select "Start Olujni Jahač-1991 Acélszív-1991 Vatra-1995 Föld Porából Születtem-1995 No…" at bounding box center [90, 98] width 55 height 7
select select "14"
click at [63, 95] on select "Start Olujni Jahač-1991 Acélszív-1991 Vatra-1995 Föld Porából Születtem-1995 No…" at bounding box center [90, 98] width 55 height 7
drag, startPoint x: 120, startPoint y: 34, endPoint x: 96, endPoint y: 12, distance: 32.4
click at [120, 34] on icon at bounding box center [121, 34] width 4 height 5
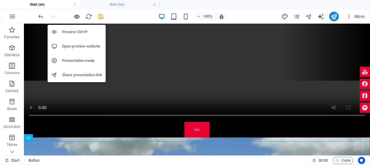
click at [77, 15] on icon "button" at bounding box center [77, 16] width 7 height 7
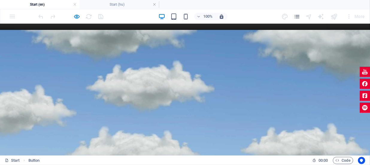
scroll to position [156, 0]
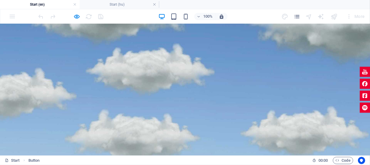
click at [182, 68] on link "HU" at bounding box center [184, 60] width 25 height 16
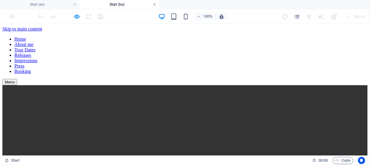
click at [155, 5] on link at bounding box center [155, 5] width 4 height 6
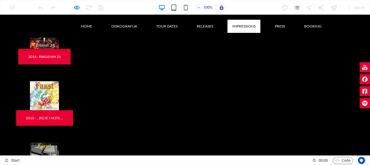
scroll to position [1298, 0]
